Goal: Task Accomplishment & Management: Manage account settings

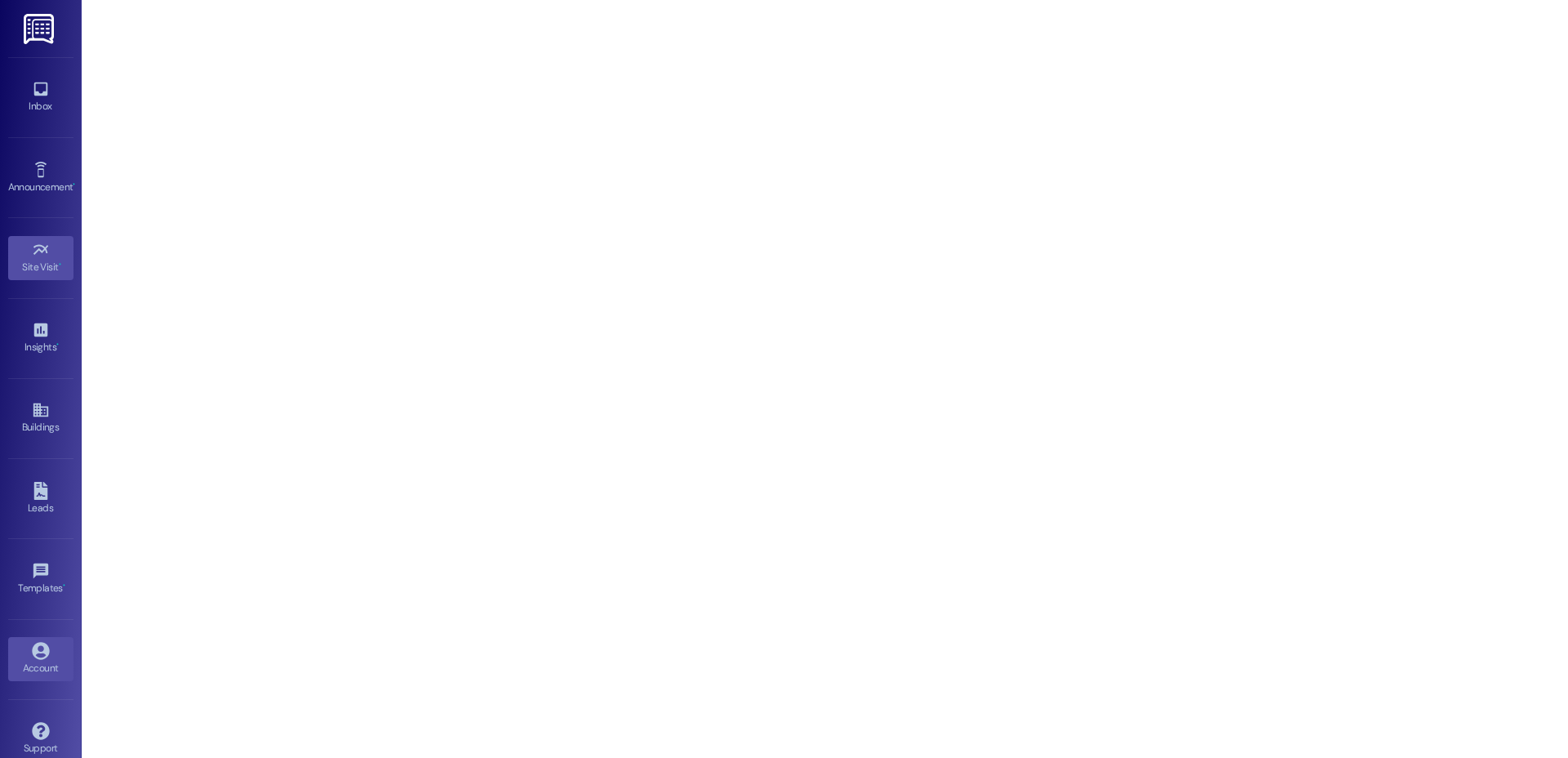
click at [44, 670] on div "Account" at bounding box center [41, 669] width 81 height 16
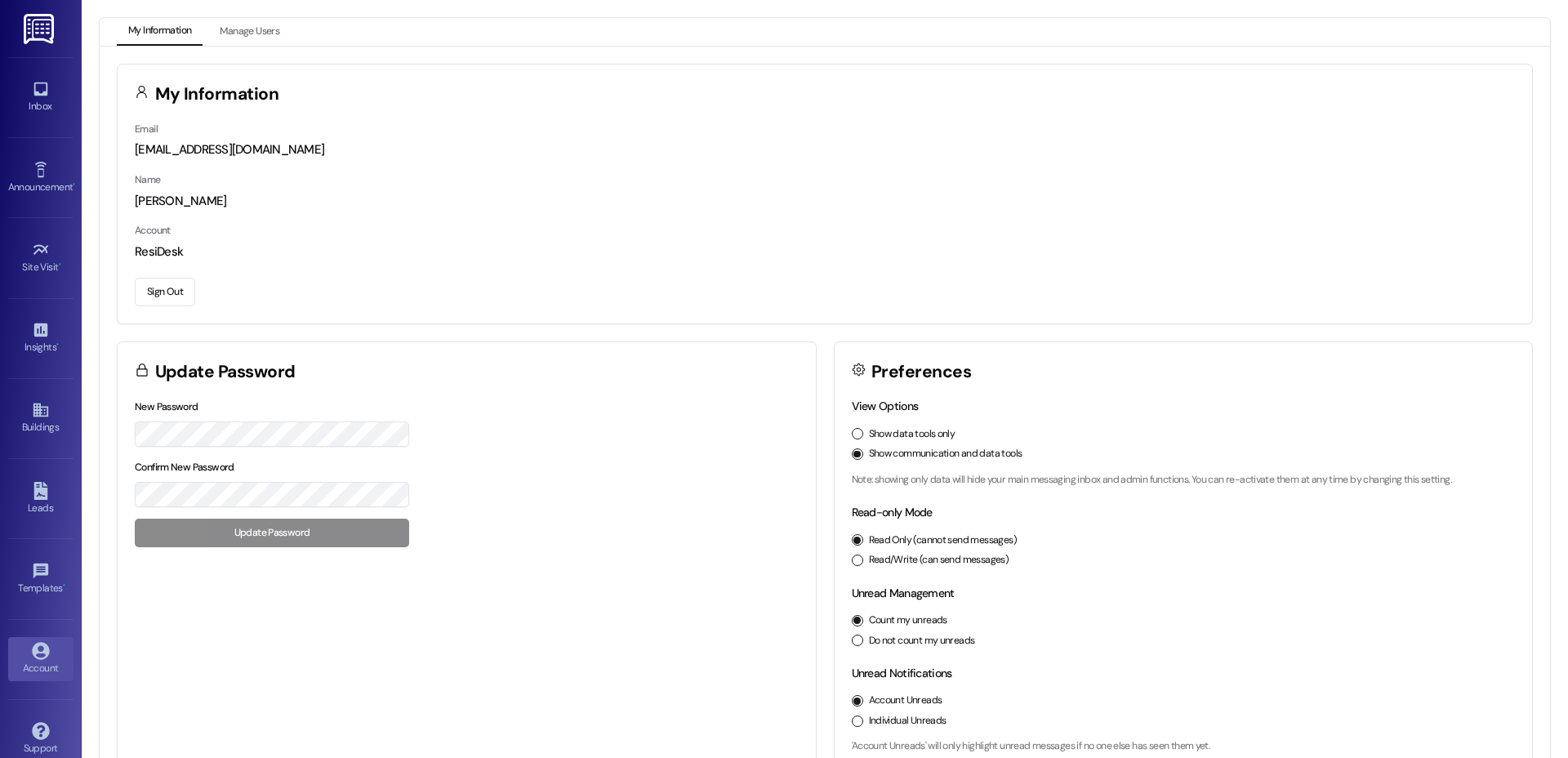
click at [166, 287] on button "Sign Out" at bounding box center [165, 292] width 61 height 29
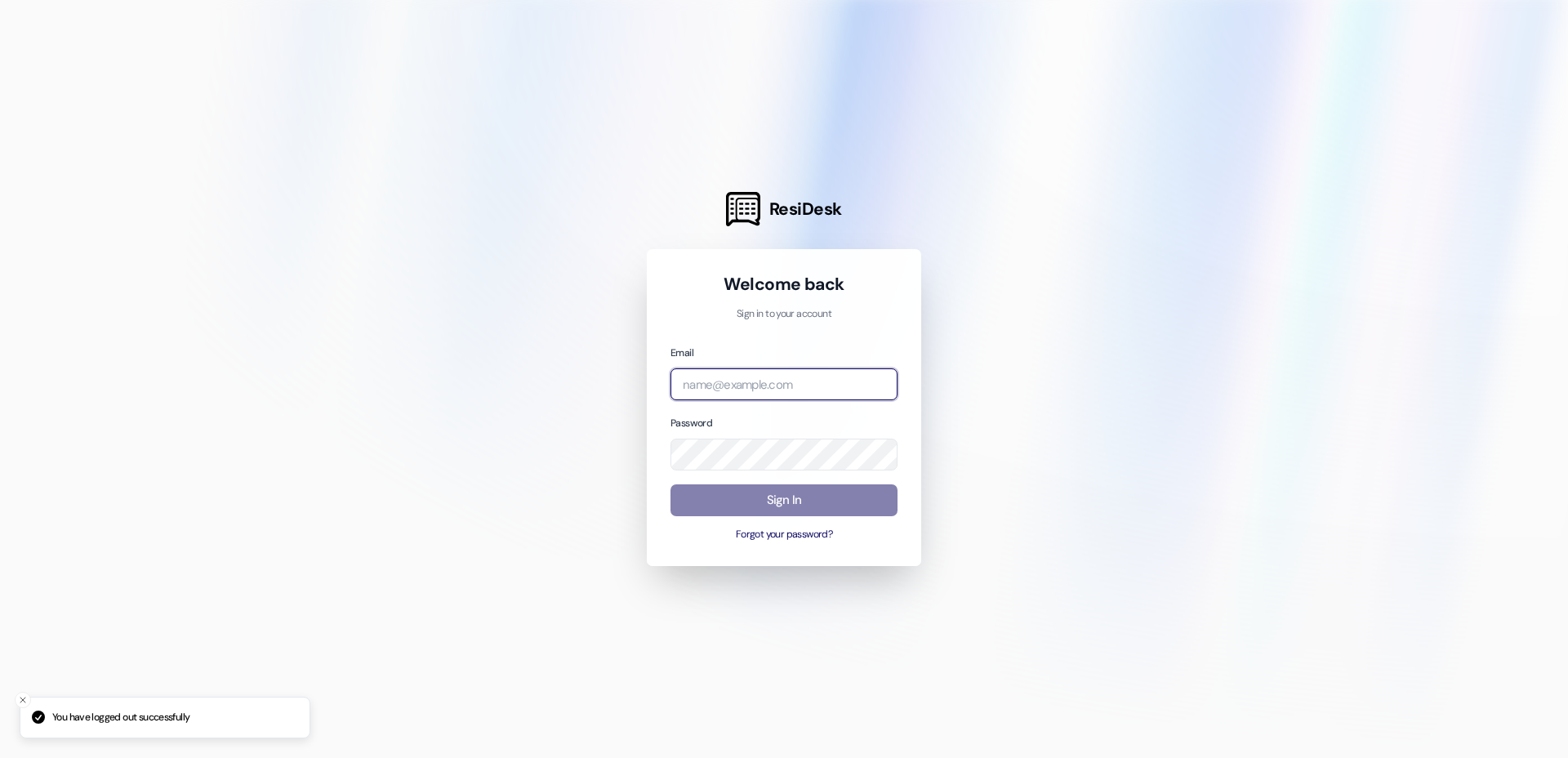
click at [744, 388] on input "email" at bounding box center [784, 384] width 227 height 32
click at [878, 383] on input "email" at bounding box center [784, 384] width 227 height 32
click at [767, 386] on input "email" at bounding box center [784, 384] width 227 height 32
click at [0, 757] on com-1password-button at bounding box center [0, 758] width 0 height 0
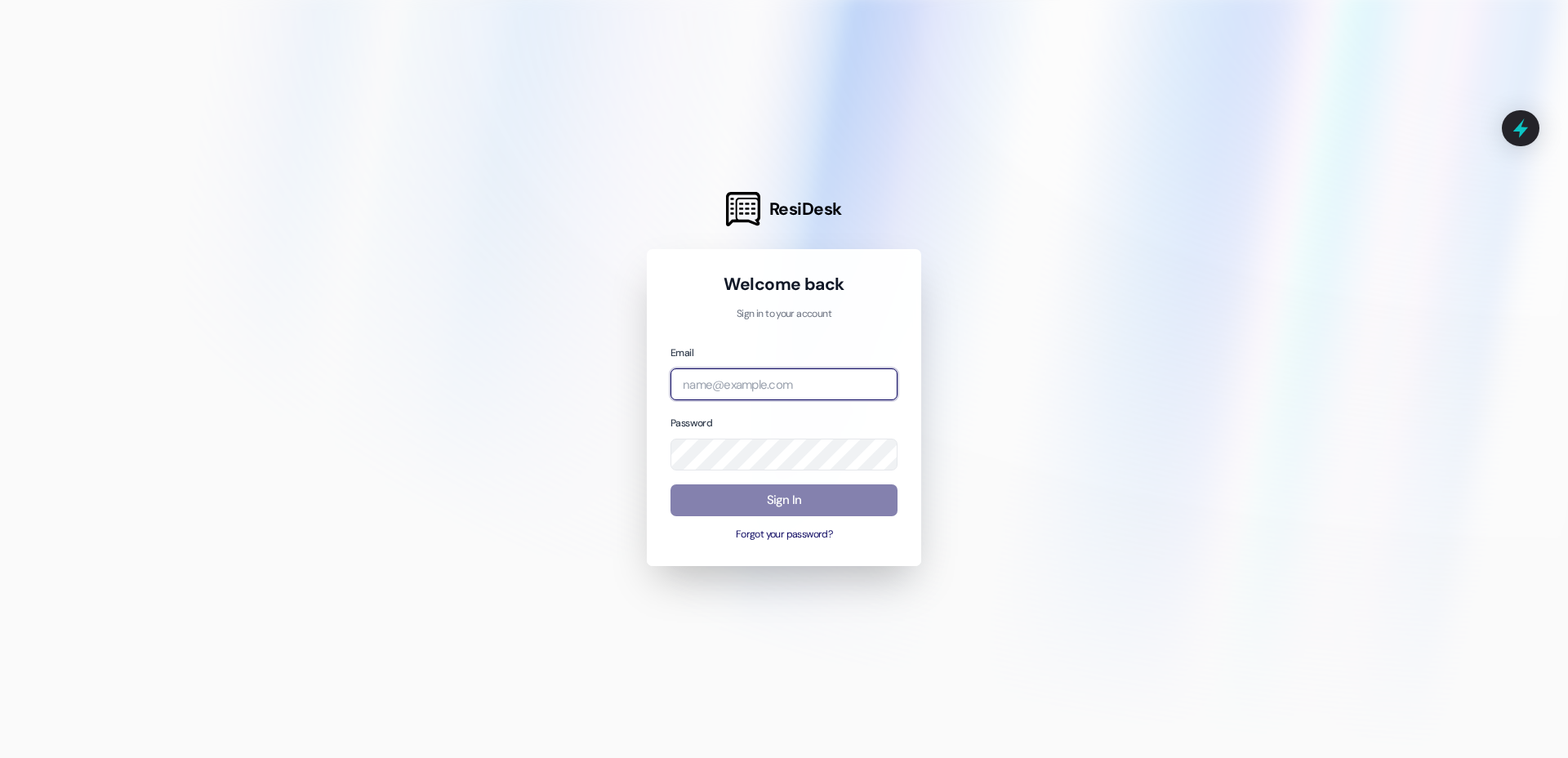
type input "a"
type input "[PERSON_NAME]"
